Goal: Information Seeking & Learning: Learn about a topic

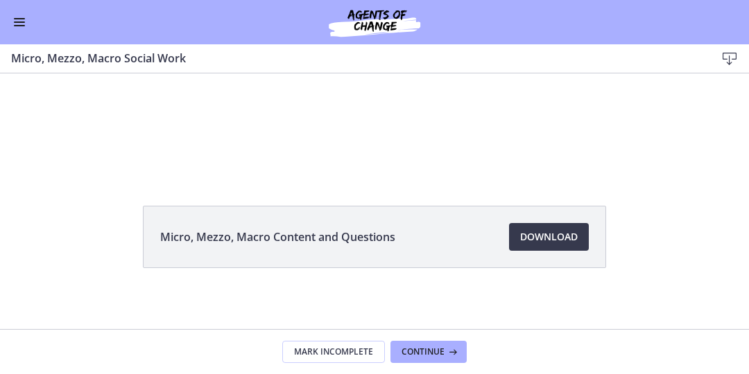
scroll to position [106, 0]
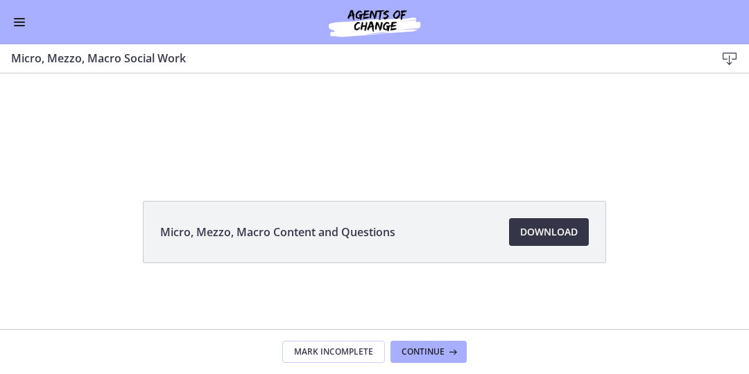
click at [555, 232] on span "Download Opens in a new window" at bounding box center [549, 232] width 58 height 17
click at [426, 354] on span "Continue" at bounding box center [422, 352] width 43 height 11
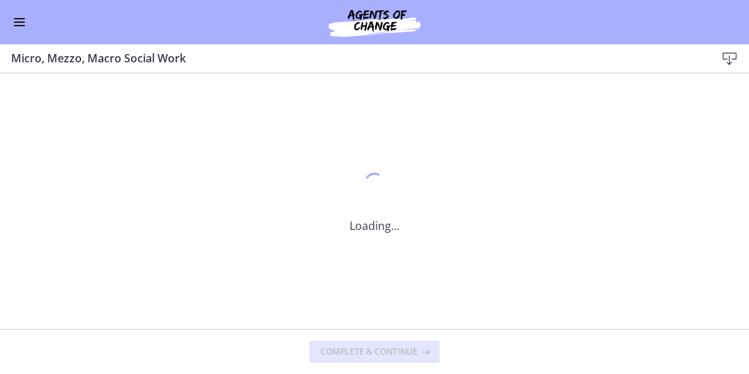
scroll to position [0, 0]
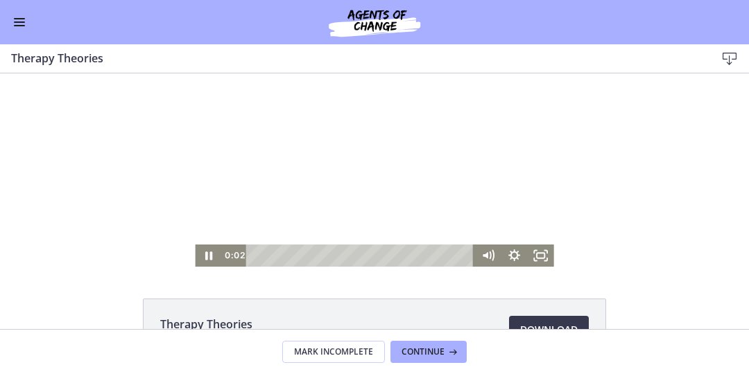
scroll to position [5, 0]
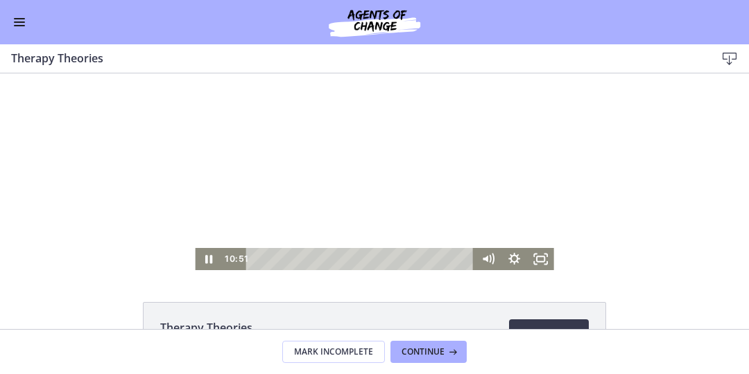
click at [210, 263] on icon "Pause" at bounding box center [208, 259] width 7 height 8
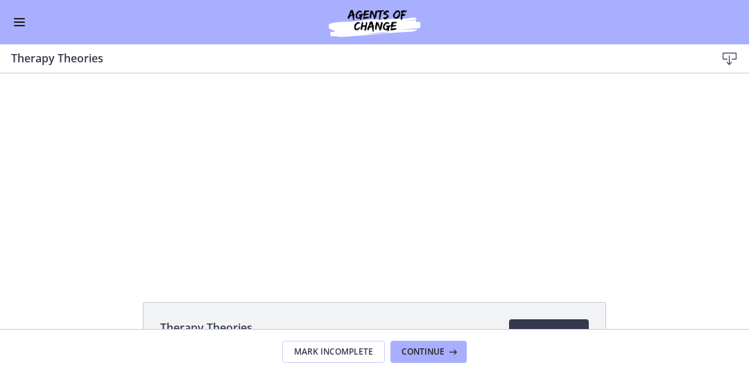
click at [299, 282] on div "Therapy Theories 628 KB Download Opens in a new window" at bounding box center [374, 197] width 749 height 256
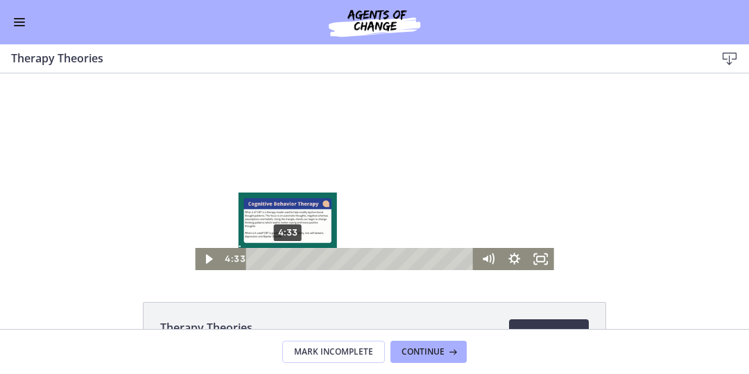
click at [212, 265] on icon "Play Video" at bounding box center [209, 259] width 26 height 22
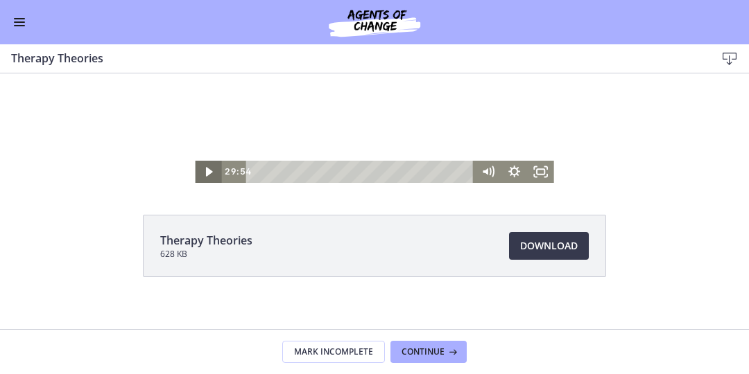
scroll to position [89, 0]
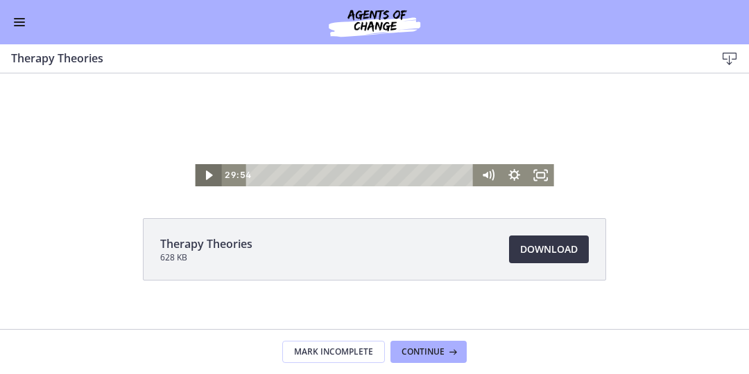
click at [557, 250] on span "Download Opens in a new window" at bounding box center [549, 249] width 58 height 17
